Goal: Transaction & Acquisition: Download file/media

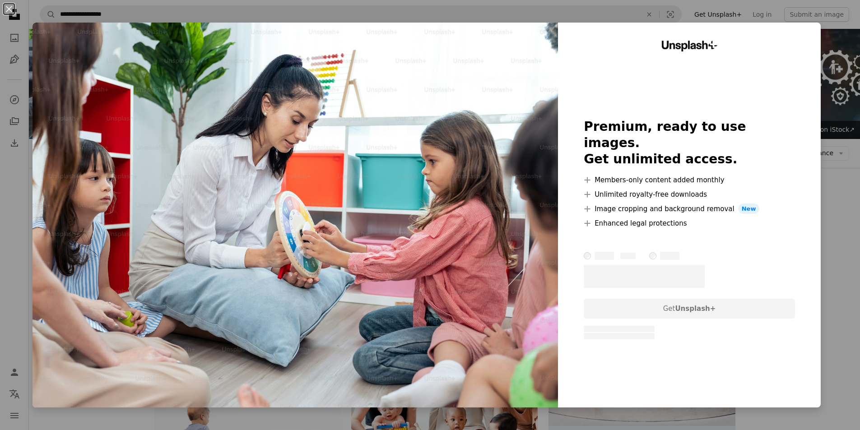
scroll to position [1399, 0]
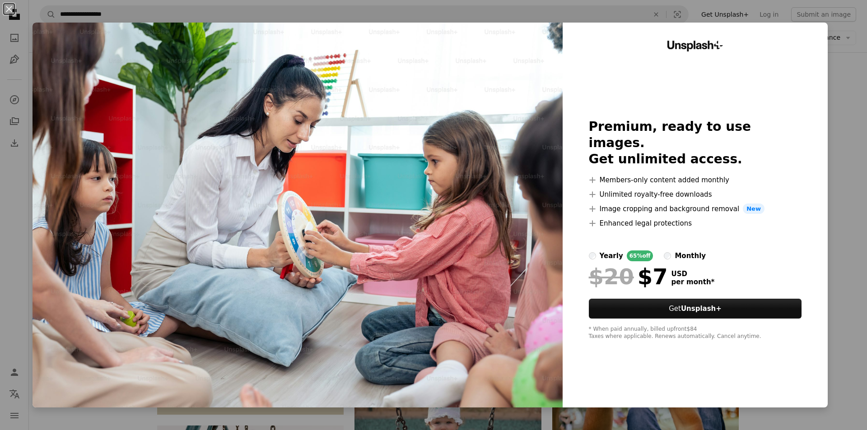
drag, startPoint x: 822, startPoint y: 147, endPoint x: 831, endPoint y: 143, distance: 9.1
click at [830, 145] on div "An X shape Unsplash+ Premium, ready to use images. Get unlimited access. A plus…" at bounding box center [433, 215] width 867 height 430
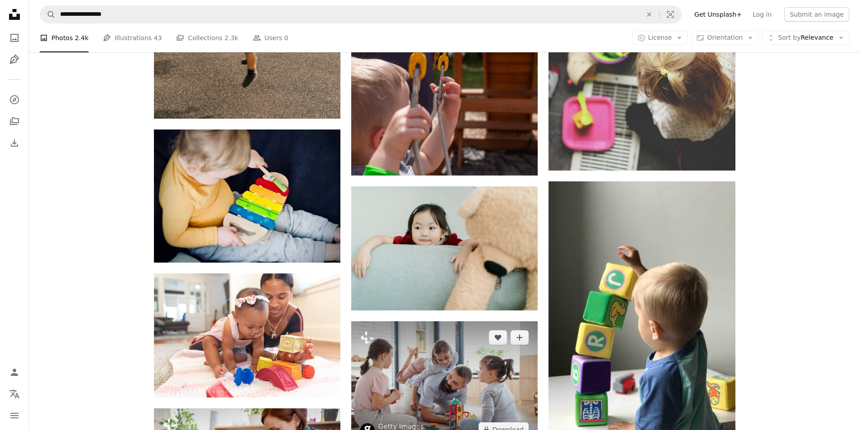
scroll to position [1986, 0]
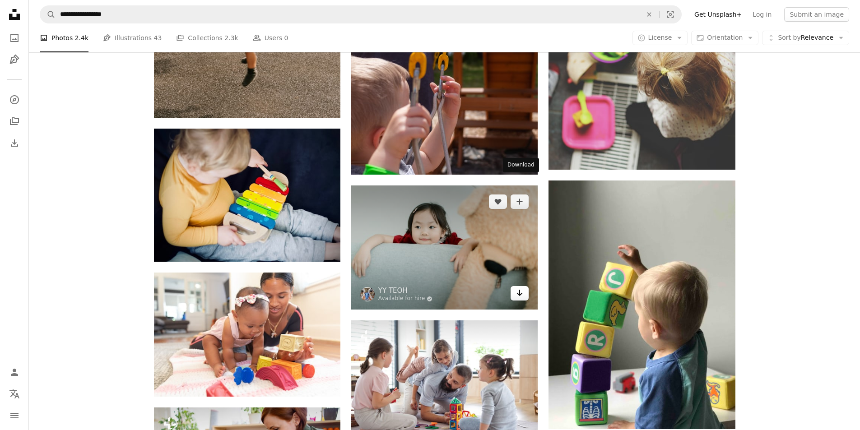
click at [519, 288] on icon "Arrow pointing down" at bounding box center [519, 293] width 7 height 11
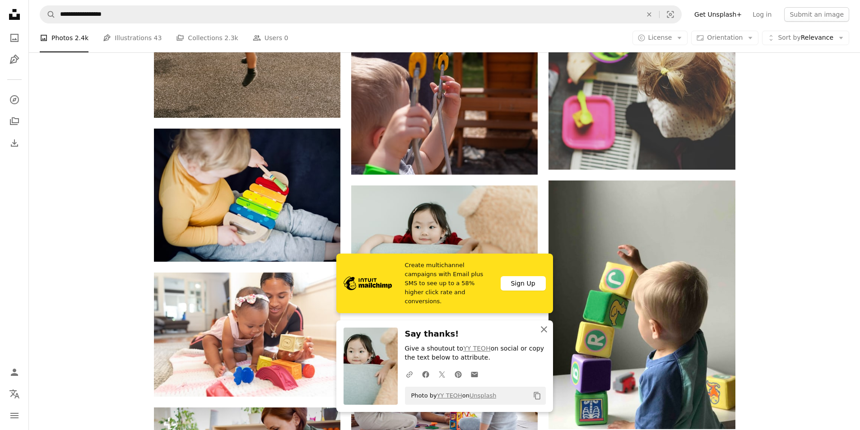
click at [541, 329] on icon "An X shape" at bounding box center [543, 329] width 11 height 11
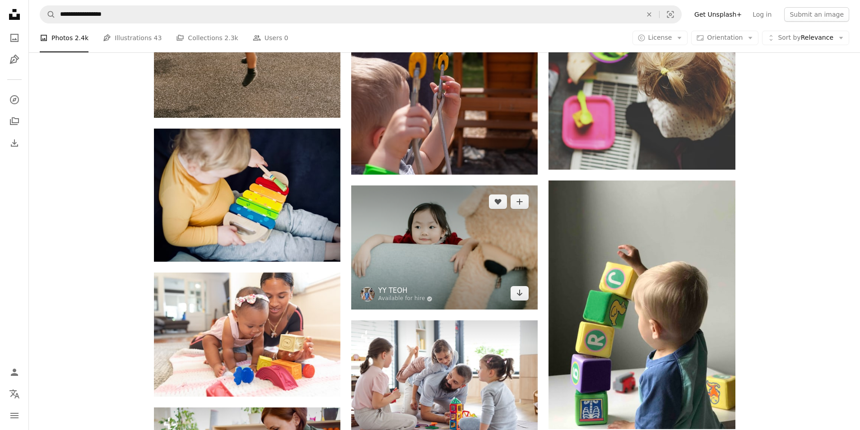
click at [391, 286] on link "YY TEOH" at bounding box center [405, 290] width 55 height 9
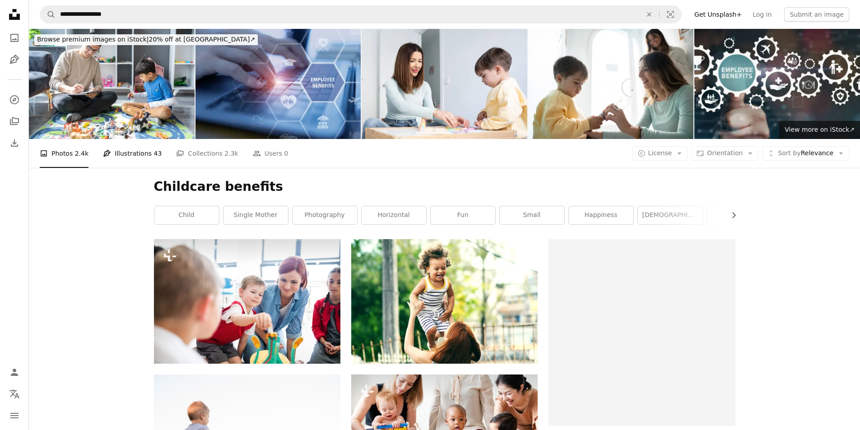
scroll to position [1986, 0]
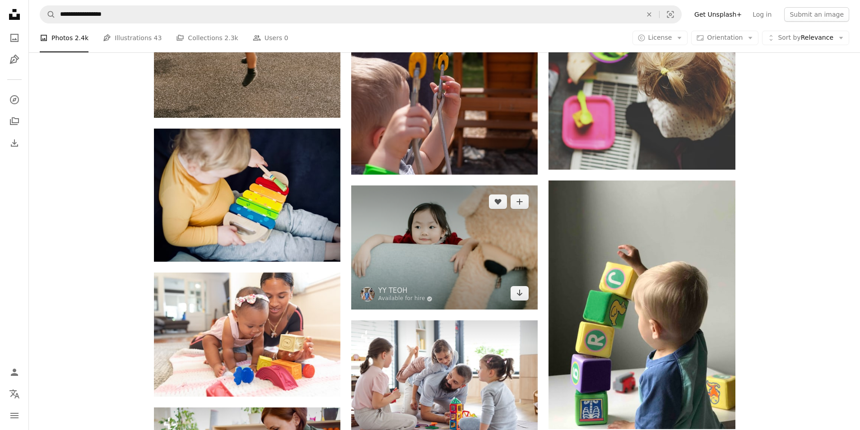
click at [465, 186] on img at bounding box center [444, 248] width 186 height 124
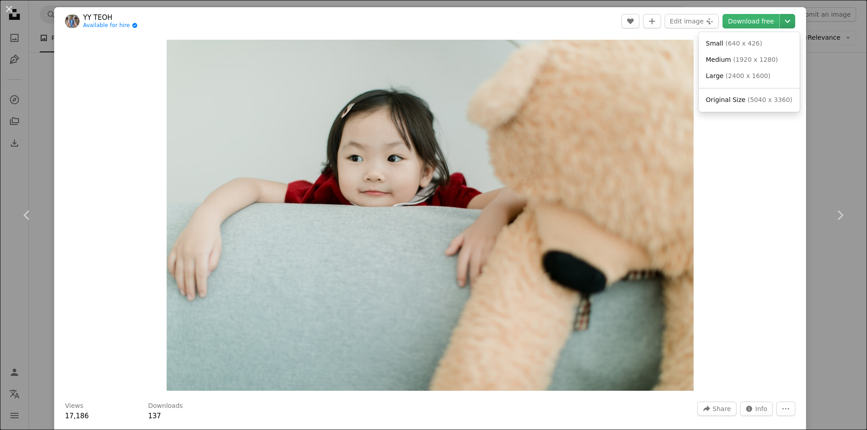
click at [782, 14] on button "Chevron down" at bounding box center [787, 21] width 15 height 14
click at [736, 178] on dialog "An X shape Chevron left Chevron right YY TEOH Available for hire A checkmark in…" at bounding box center [433, 215] width 867 height 430
click at [819, 272] on div "An X shape Chevron left Chevron right YY TEOH Available for hire A checkmark in…" at bounding box center [433, 215] width 867 height 430
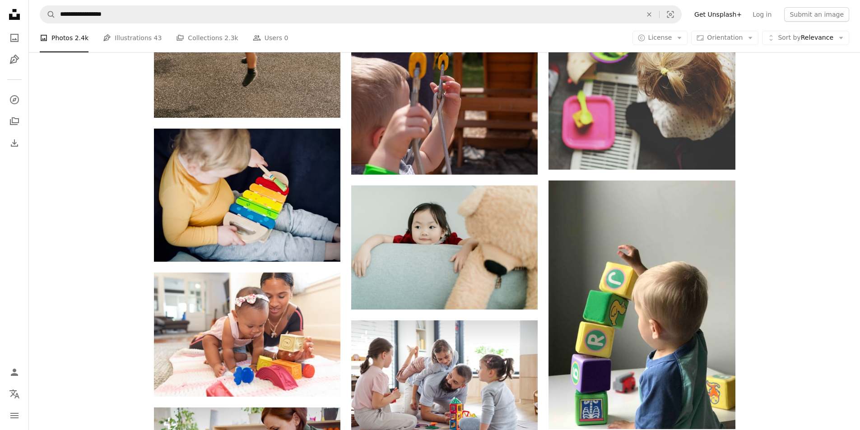
click at [841, 320] on div "Plus sign for Unsplash+ A heart A plus sign Getty Images For Unsplash+ A lock D…" at bounding box center [444, 136] width 831 height 3766
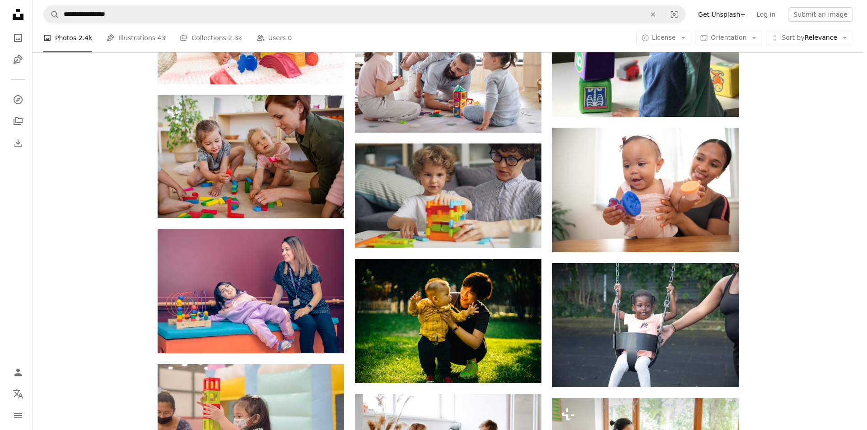
scroll to position [2437, 0]
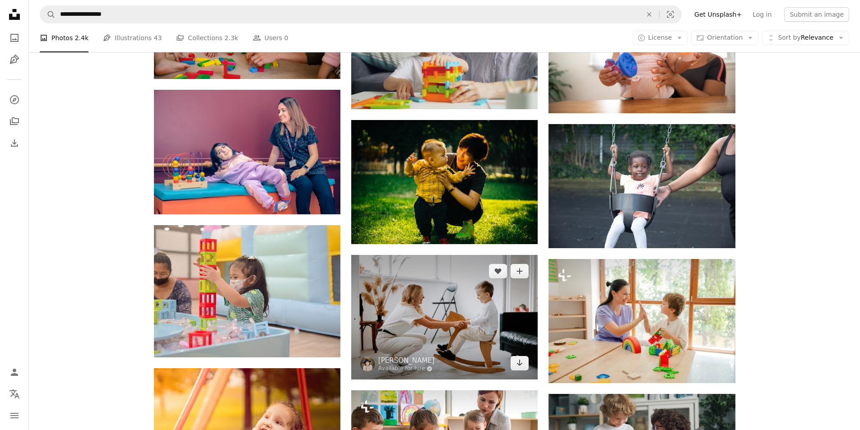
drag, startPoint x: 275, startPoint y: 236, endPoint x: 486, endPoint y: 225, distance: 211.1
click at [486, 255] on img at bounding box center [444, 317] width 186 height 125
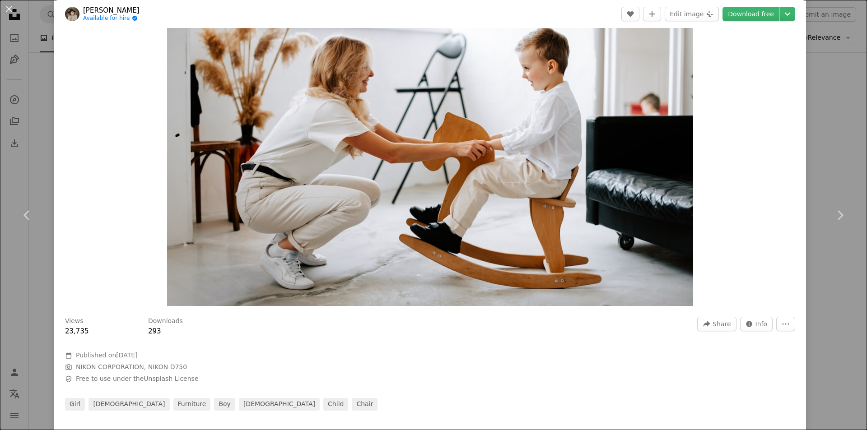
scroll to position [90, 0]
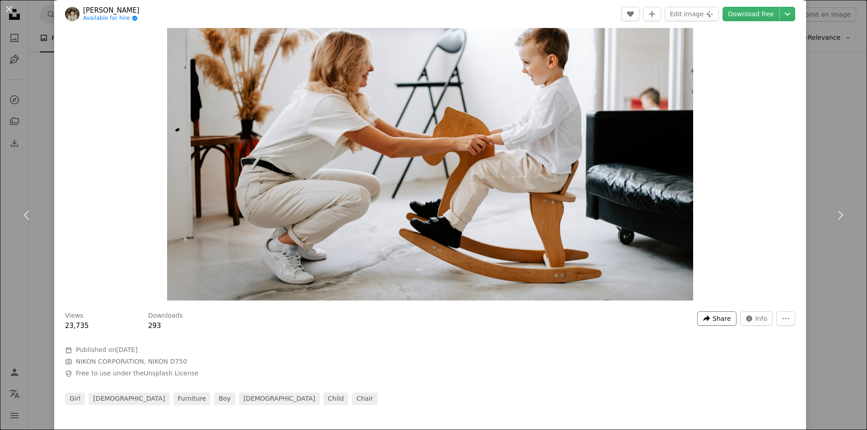
click at [712, 319] on span "Share" at bounding box center [721, 319] width 18 height 14
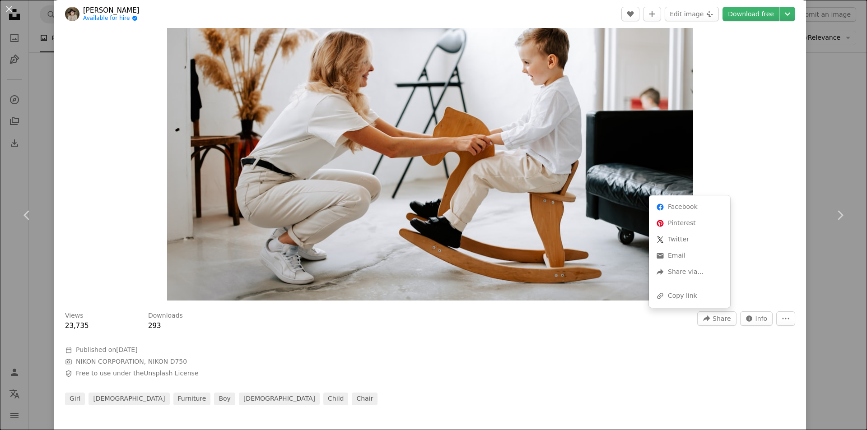
click at [778, 315] on dialog "An X shape Chevron left Chevron right [PERSON_NAME] Available for hire A checkm…" at bounding box center [433, 215] width 867 height 430
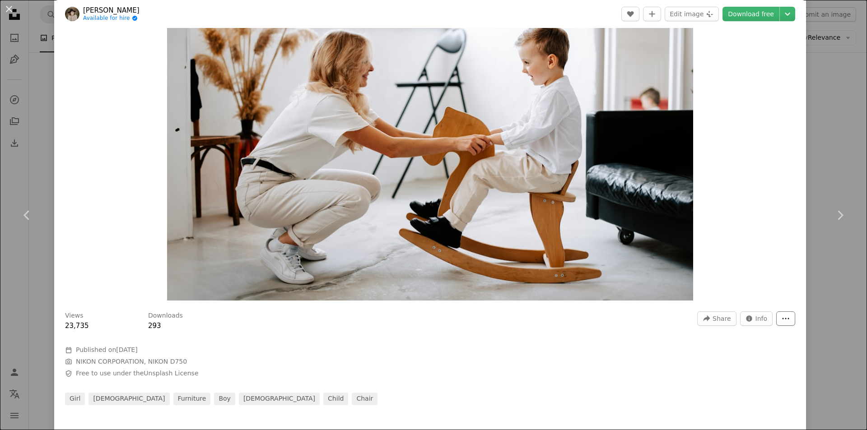
click at [781, 316] on icon "More Actions" at bounding box center [785, 319] width 8 height 8
click at [758, 319] on dialog "An X shape Chevron left Chevron right [PERSON_NAME] Available for hire A checkm…" at bounding box center [433, 215] width 867 height 430
click at [757, 319] on span "Info" at bounding box center [761, 319] width 12 height 14
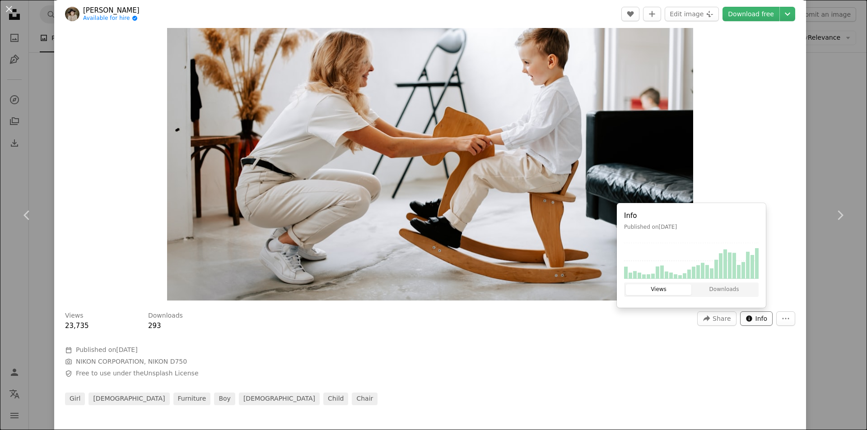
click at [755, 319] on span "Info" at bounding box center [761, 319] width 12 height 14
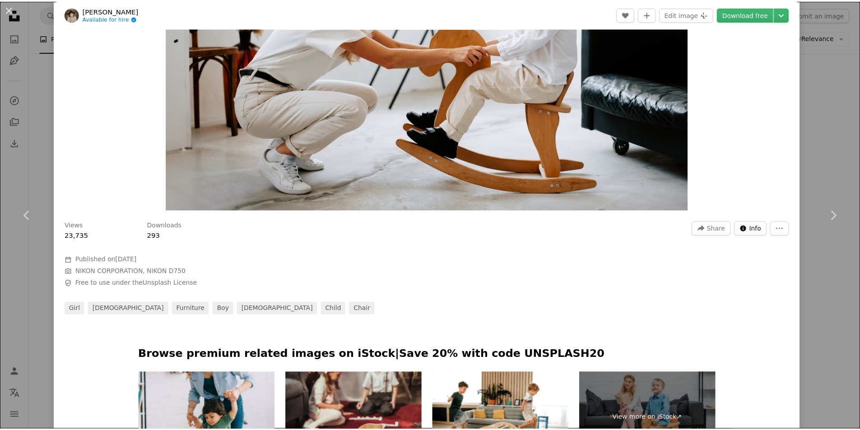
scroll to position [0, 0]
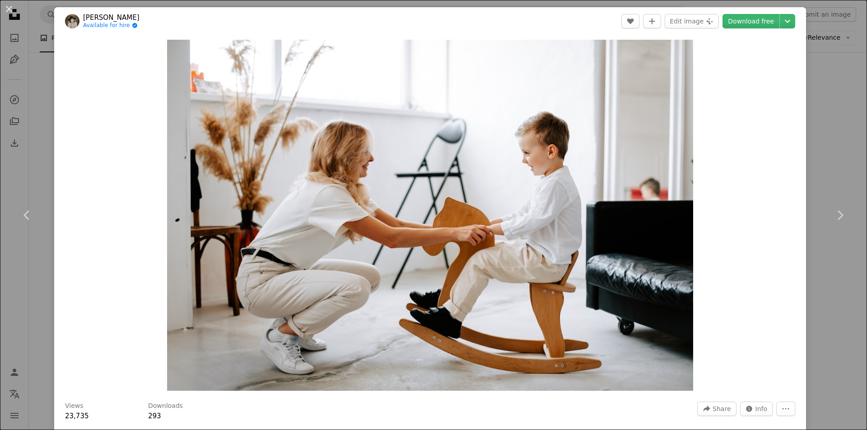
click at [834, 137] on div "An X shape Chevron left Chevron right [PERSON_NAME] Available for hire A checkm…" at bounding box center [433, 215] width 867 height 430
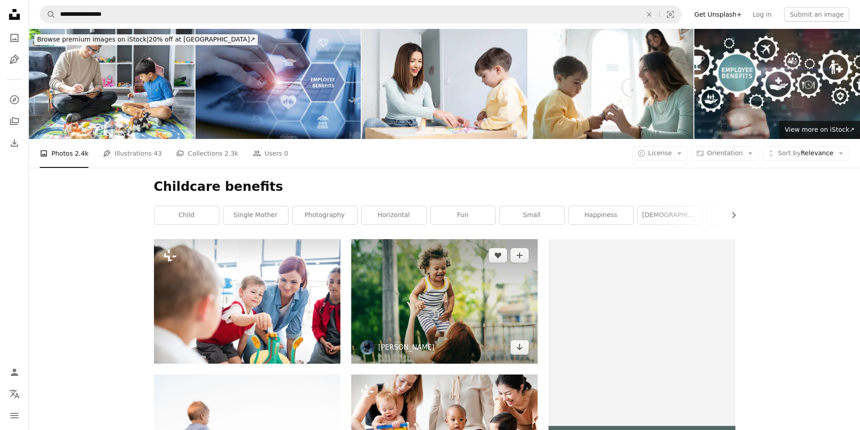
click at [392, 343] on link "[PERSON_NAME]" at bounding box center [406, 347] width 56 height 9
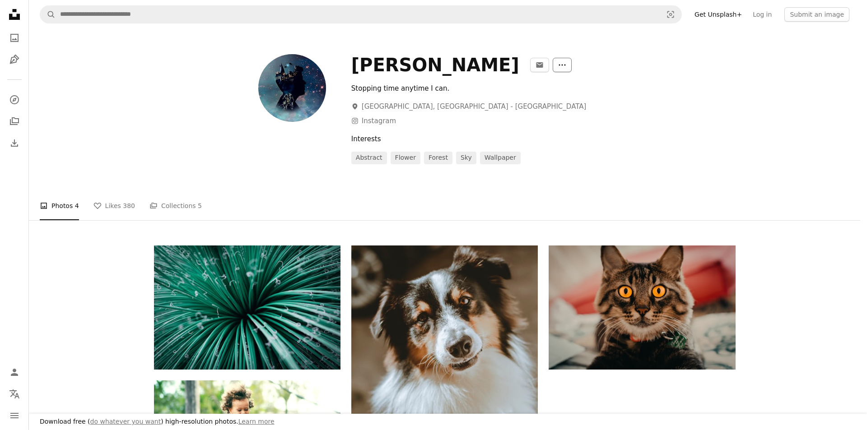
click at [558, 67] on icon "More Actions" at bounding box center [562, 65] width 8 height 8
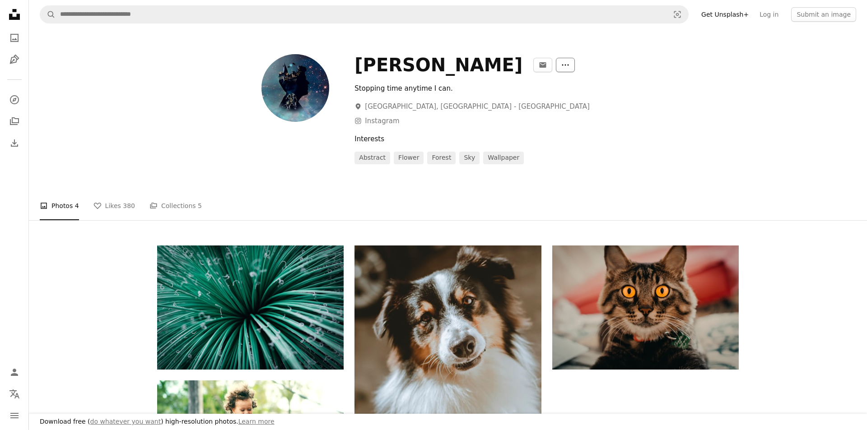
click at [561, 66] on icon "More Actions" at bounding box center [565, 65] width 8 height 8
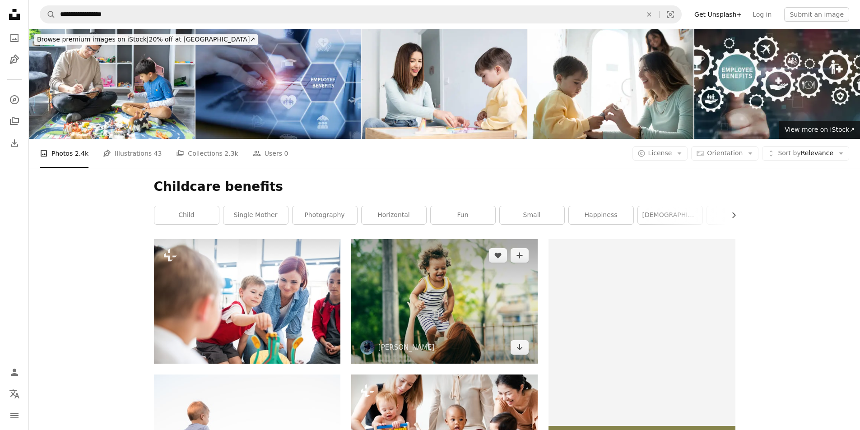
click at [375, 340] on span "[PERSON_NAME]" at bounding box center [397, 347] width 74 height 14
click at [388, 343] on link "[PERSON_NAME]" at bounding box center [406, 347] width 56 height 9
click at [519, 340] on link "Arrow pointing down" at bounding box center [519, 347] width 18 height 14
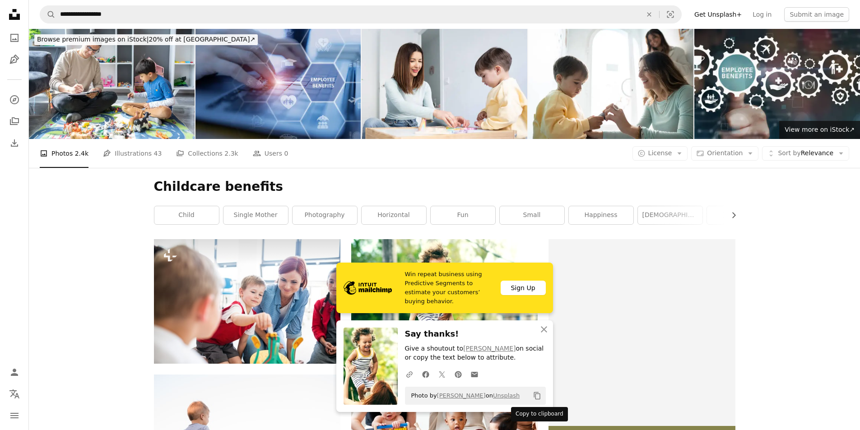
click at [541, 398] on icon "Copy content" at bounding box center [537, 396] width 8 height 8
